Goal: Check status: Check status

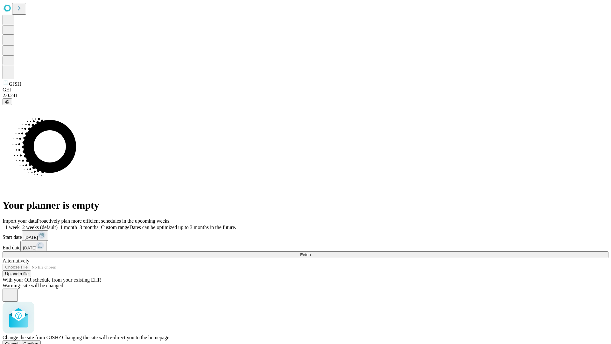
click at [39, 341] on span "Confirm" at bounding box center [31, 343] width 15 height 5
click at [20, 224] on label "1 week" at bounding box center [11, 226] width 17 height 5
click at [311, 252] on span "Fetch" at bounding box center [305, 254] width 11 height 5
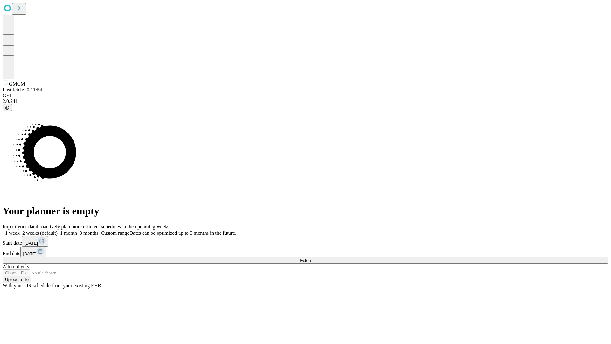
click at [20, 230] on label "1 week" at bounding box center [11, 232] width 17 height 5
click at [311, 258] on span "Fetch" at bounding box center [305, 260] width 11 height 5
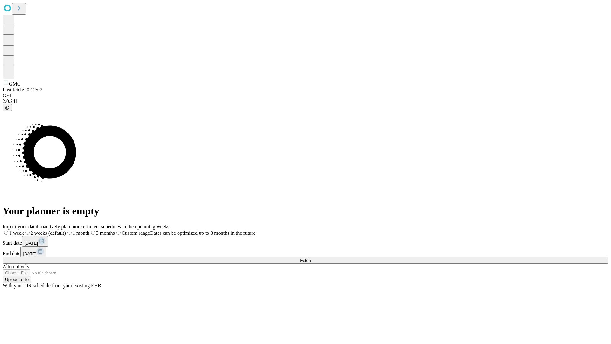
click at [24, 230] on label "1 week" at bounding box center [13, 232] width 21 height 5
click at [311, 258] on span "Fetch" at bounding box center [305, 260] width 11 height 5
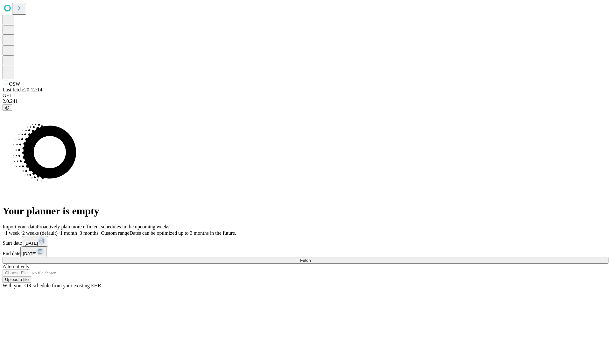
click at [20, 230] on label "1 week" at bounding box center [11, 232] width 17 height 5
click at [311, 258] on span "Fetch" at bounding box center [305, 260] width 11 height 5
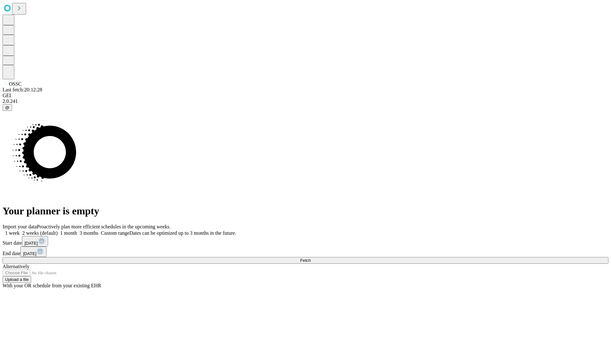
click at [20, 230] on label "1 week" at bounding box center [11, 232] width 17 height 5
click at [311, 258] on span "Fetch" at bounding box center [305, 260] width 11 height 5
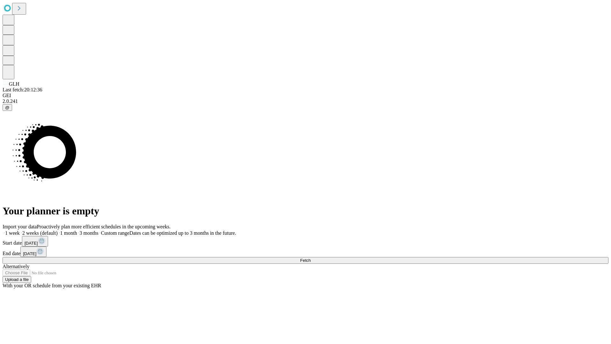
click at [20, 230] on label "1 week" at bounding box center [11, 232] width 17 height 5
click at [311, 258] on span "Fetch" at bounding box center [305, 260] width 11 height 5
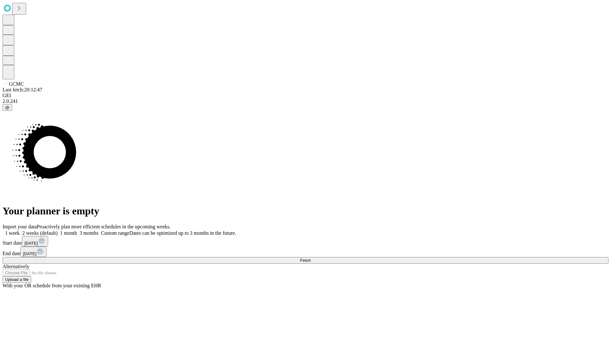
click at [311, 258] on span "Fetch" at bounding box center [305, 260] width 11 height 5
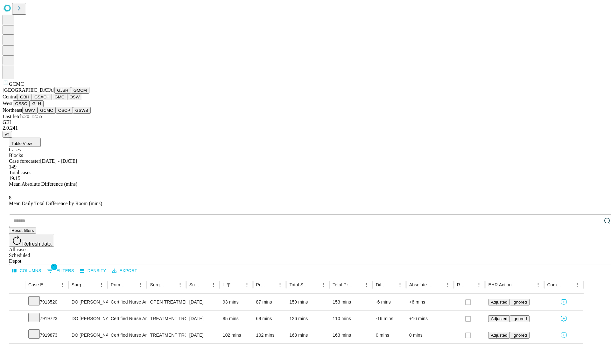
click at [56, 114] on button "OSCP" at bounding box center [64, 110] width 17 height 7
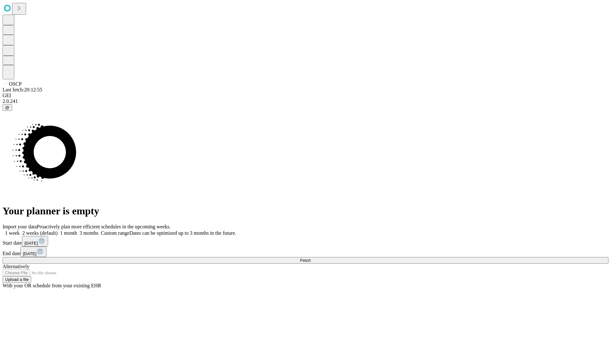
click at [20, 230] on label "1 week" at bounding box center [11, 232] width 17 height 5
click at [311, 258] on span "Fetch" at bounding box center [305, 260] width 11 height 5
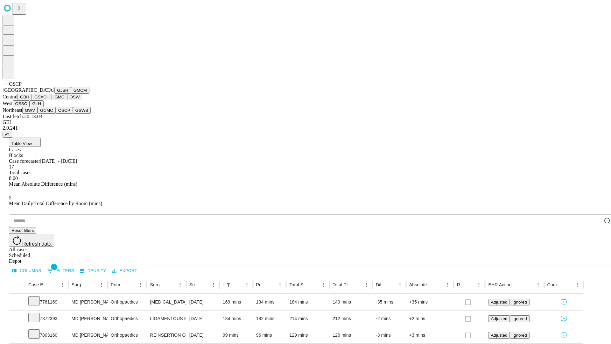
click at [73, 114] on button "GSWB" at bounding box center [82, 110] width 18 height 7
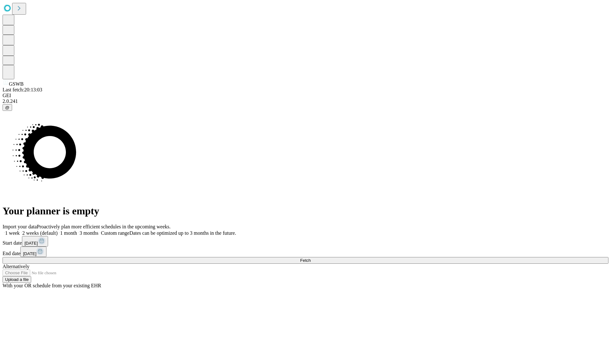
click at [20, 230] on label "1 week" at bounding box center [11, 232] width 17 height 5
click at [311, 258] on span "Fetch" at bounding box center [305, 260] width 11 height 5
